Goal: Task Accomplishment & Management: Manage account settings

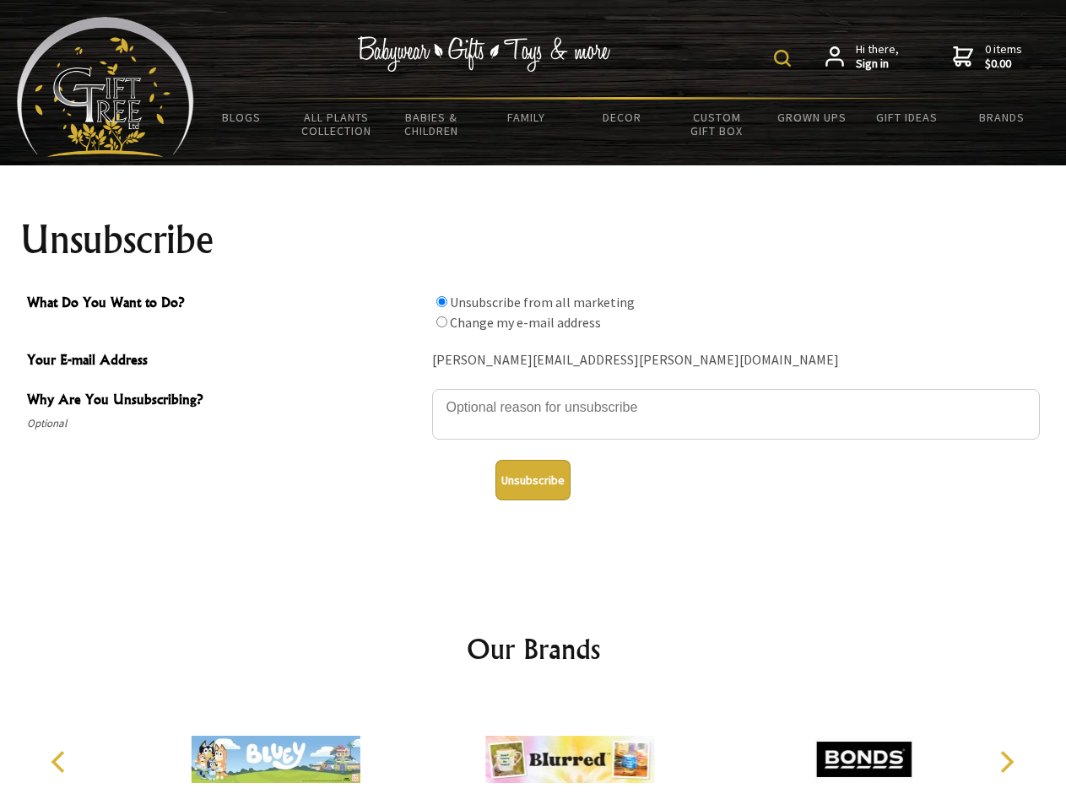
click at [785, 58] on img at bounding box center [782, 58] width 17 height 17
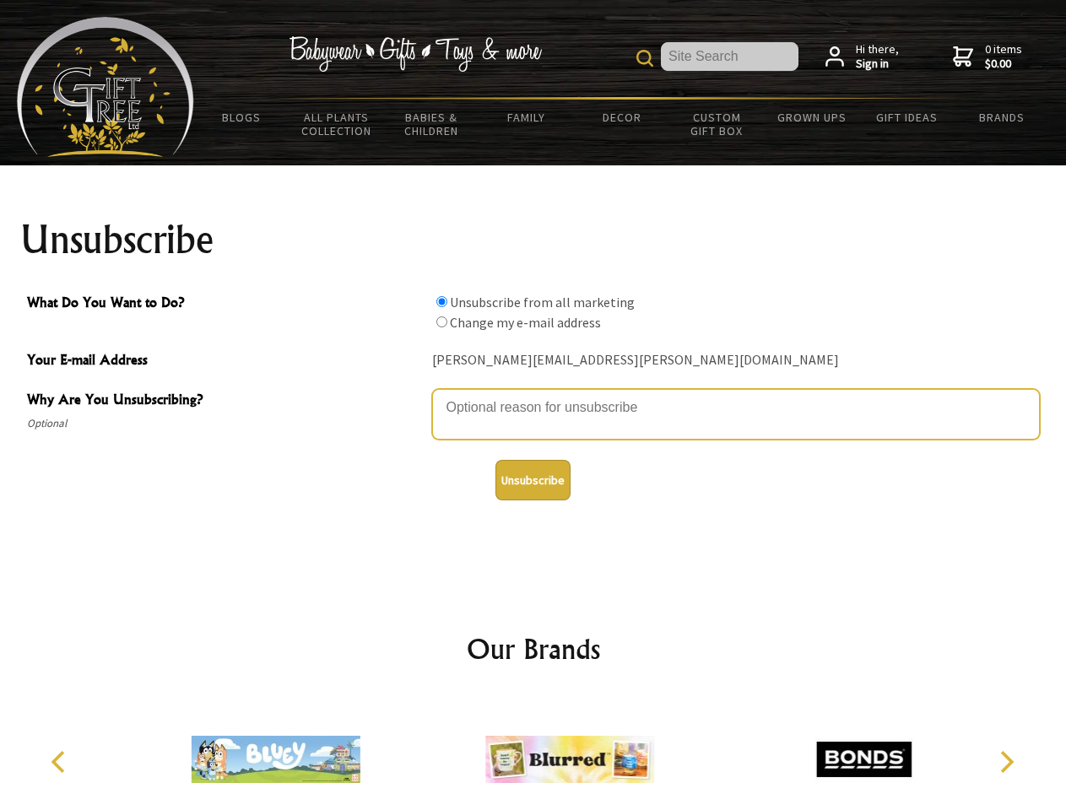
click at [533, 395] on textarea "Why Are You Unsubscribing?" at bounding box center [736, 414] width 608 height 51
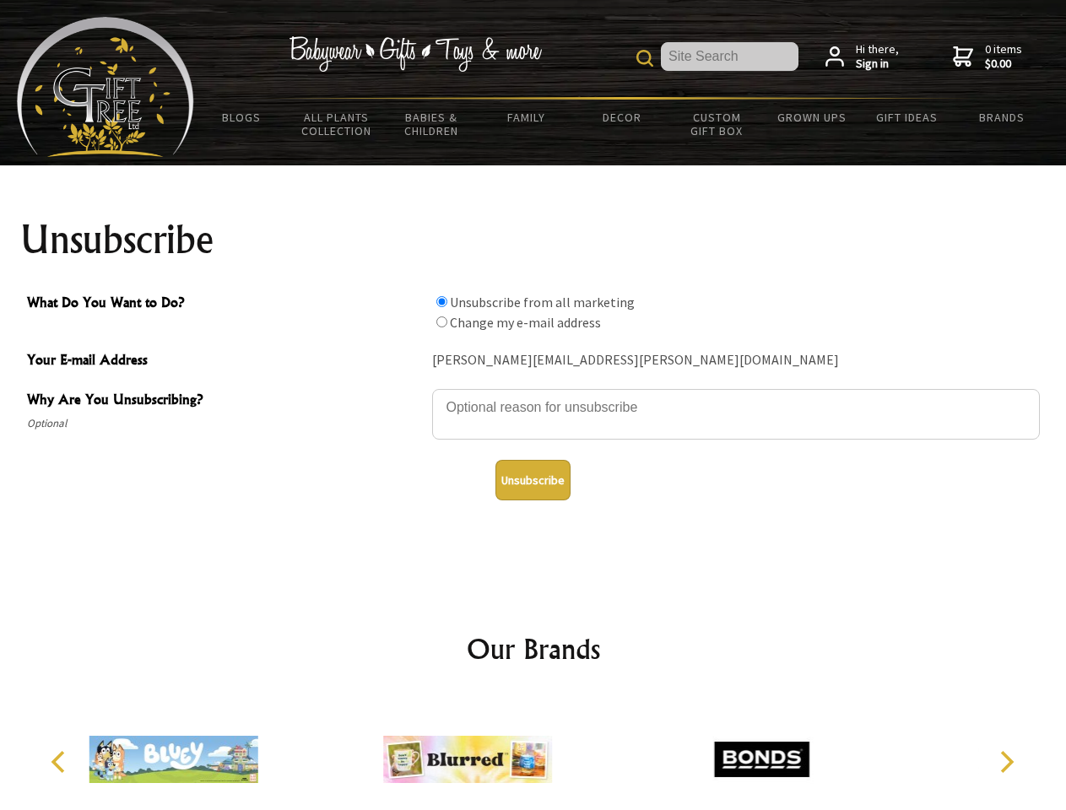
click at [441, 301] on input "What Do You Want to Do?" at bounding box center [441, 301] width 11 height 11
click at [441, 322] on input "What Do You Want to Do?" at bounding box center [441, 321] width 11 height 11
radio input "true"
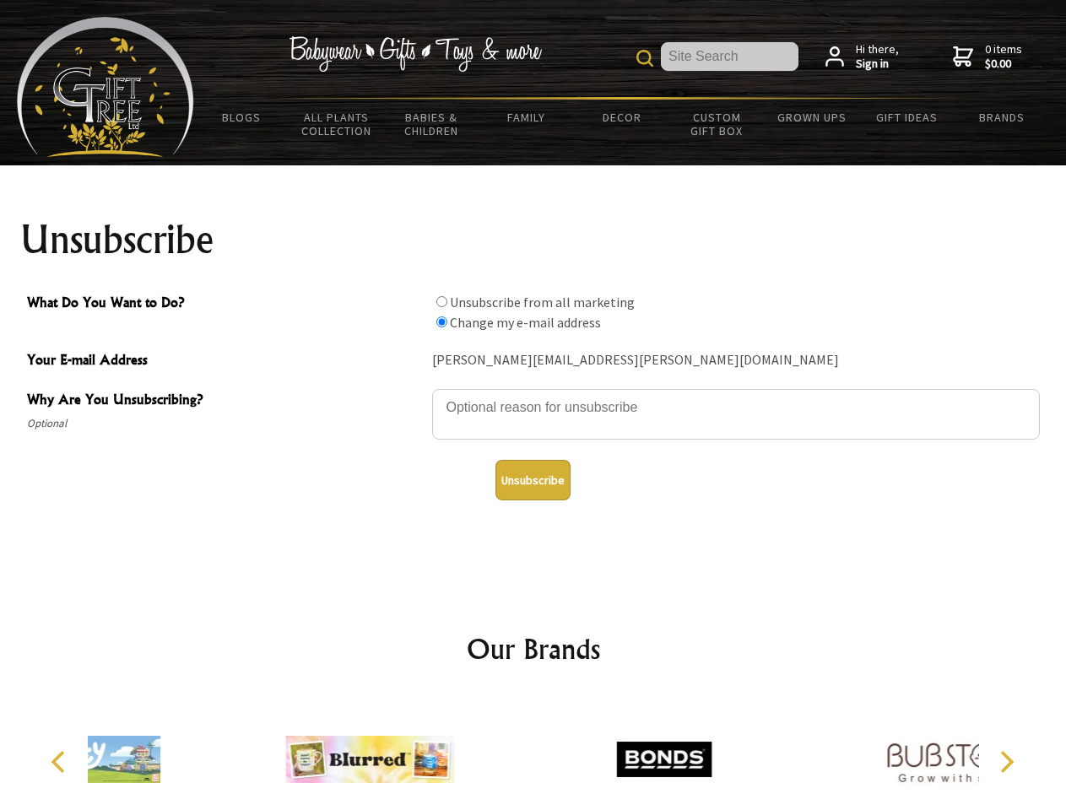
click at [532, 480] on button "Unsubscribe" at bounding box center [532, 480] width 75 height 41
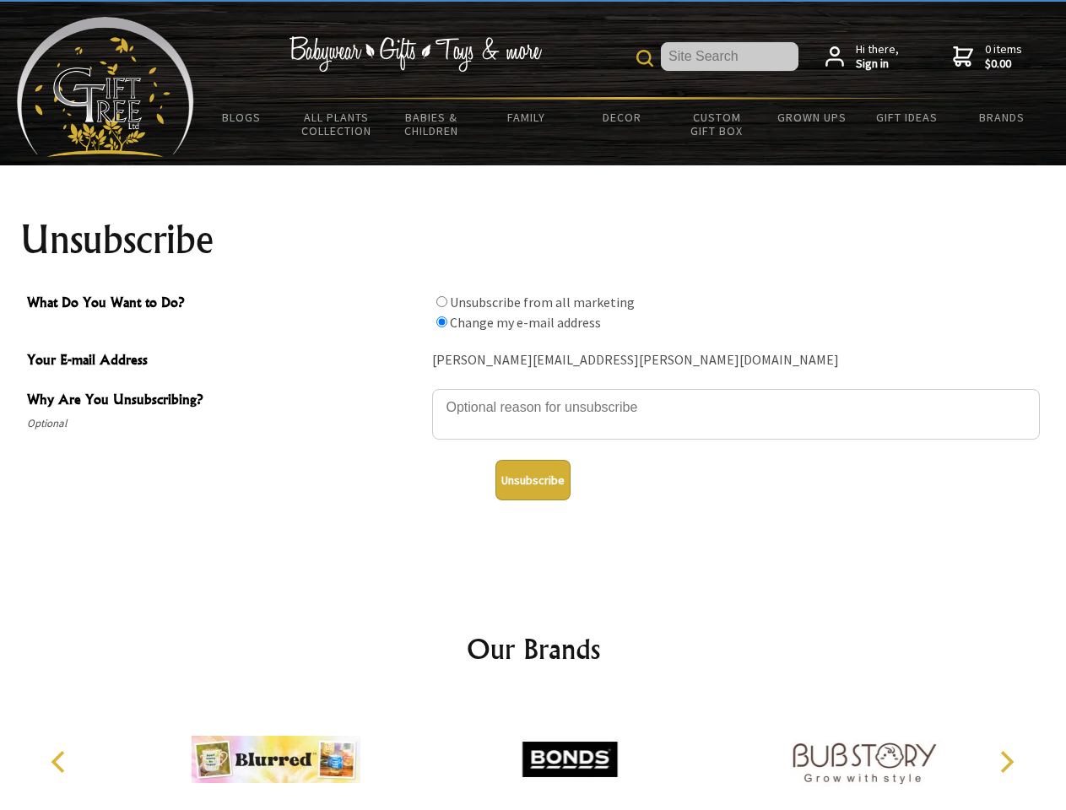
click at [533, 753] on img at bounding box center [569, 759] width 169 height 127
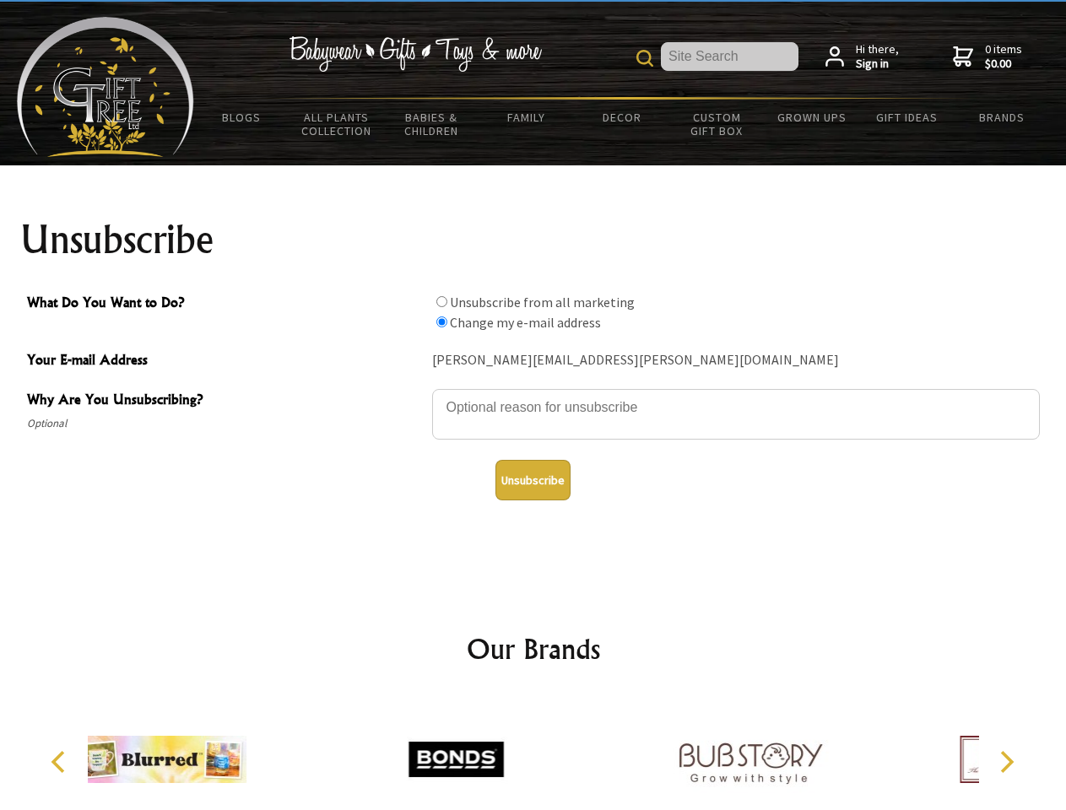
click at [61, 762] on icon "Previous" at bounding box center [60, 762] width 22 height 22
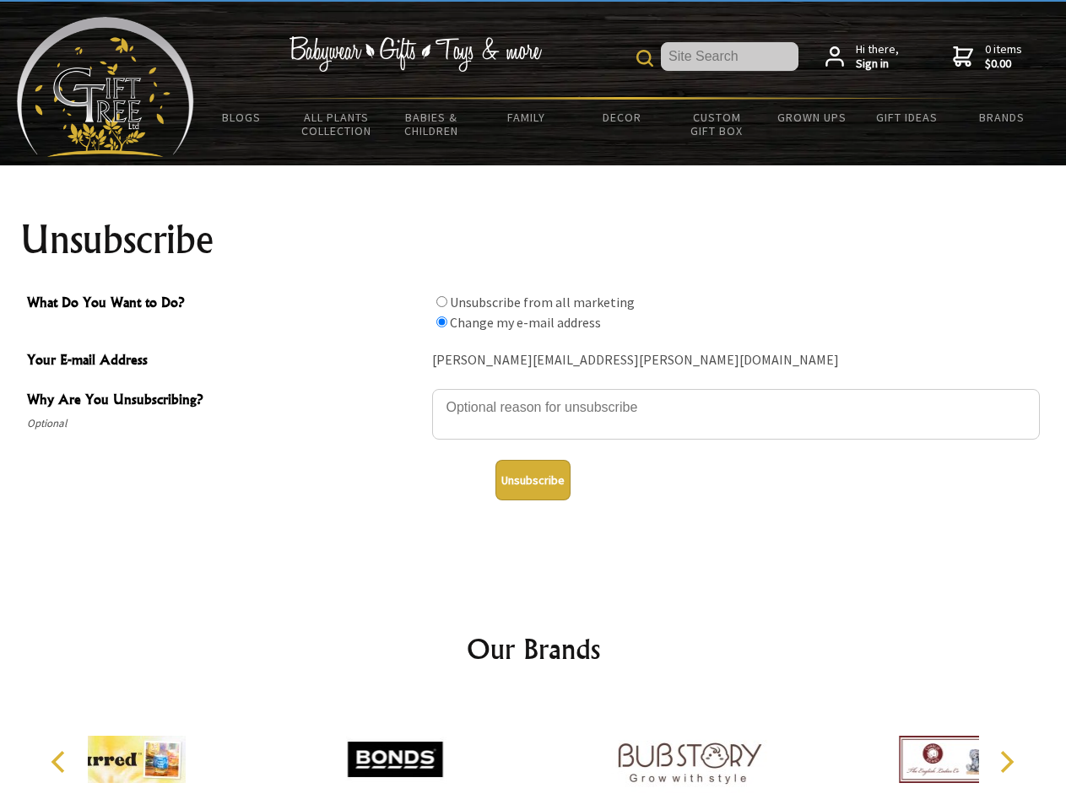
click at [1006, 762] on icon "Next" at bounding box center [1005, 762] width 22 height 22
